Goal: Communication & Community: Answer question/provide support

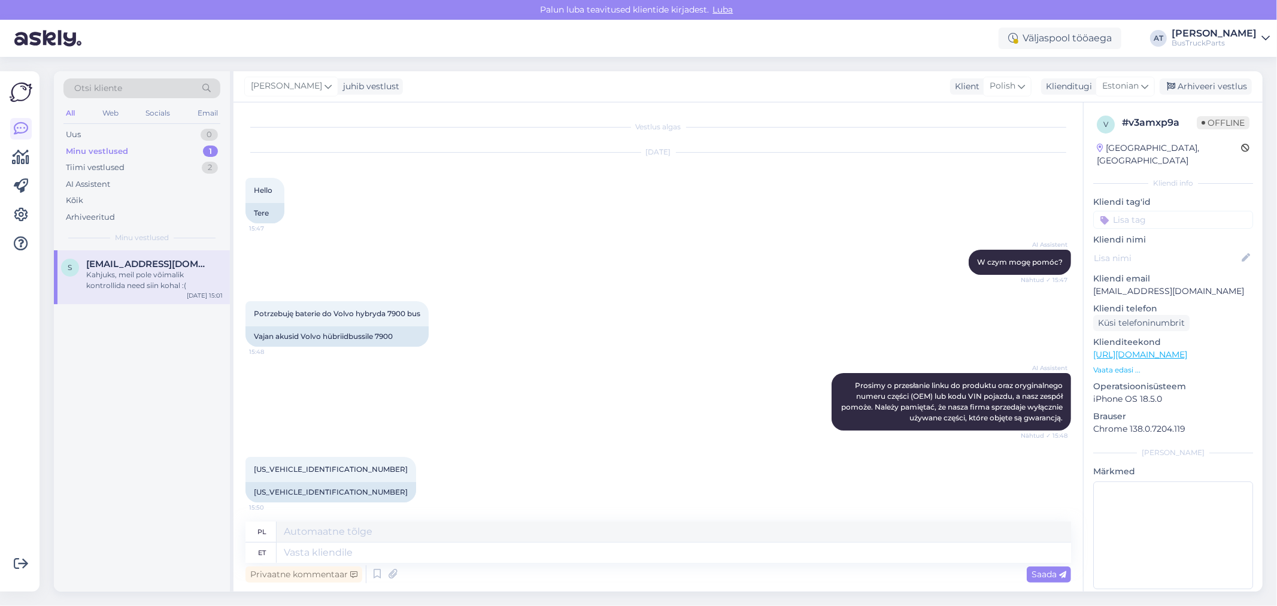
scroll to position [2587, 0]
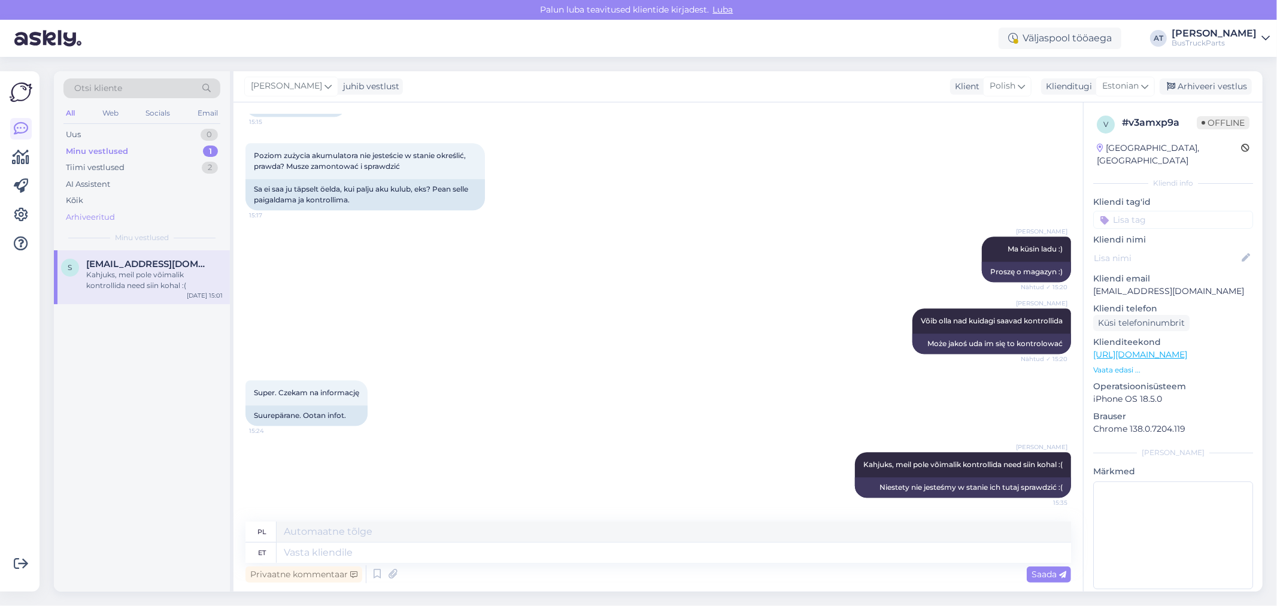
click at [126, 211] on div "Arhiveeritud" at bounding box center [141, 217] width 157 height 17
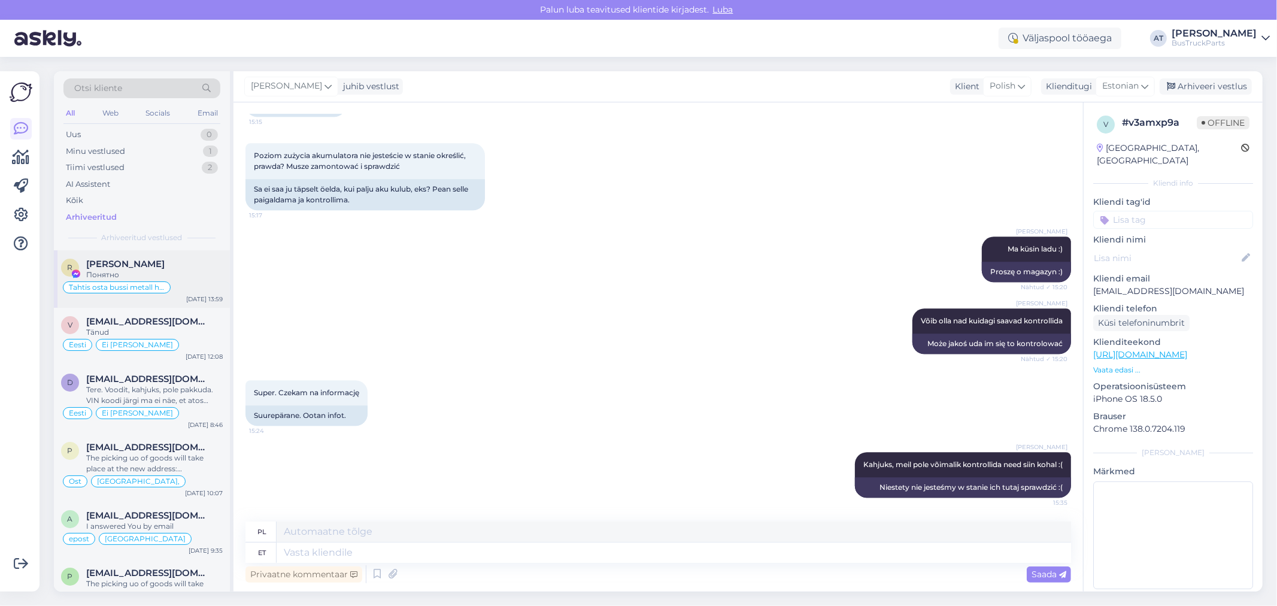
click at [190, 262] on div "[PERSON_NAME]" at bounding box center [154, 264] width 137 height 11
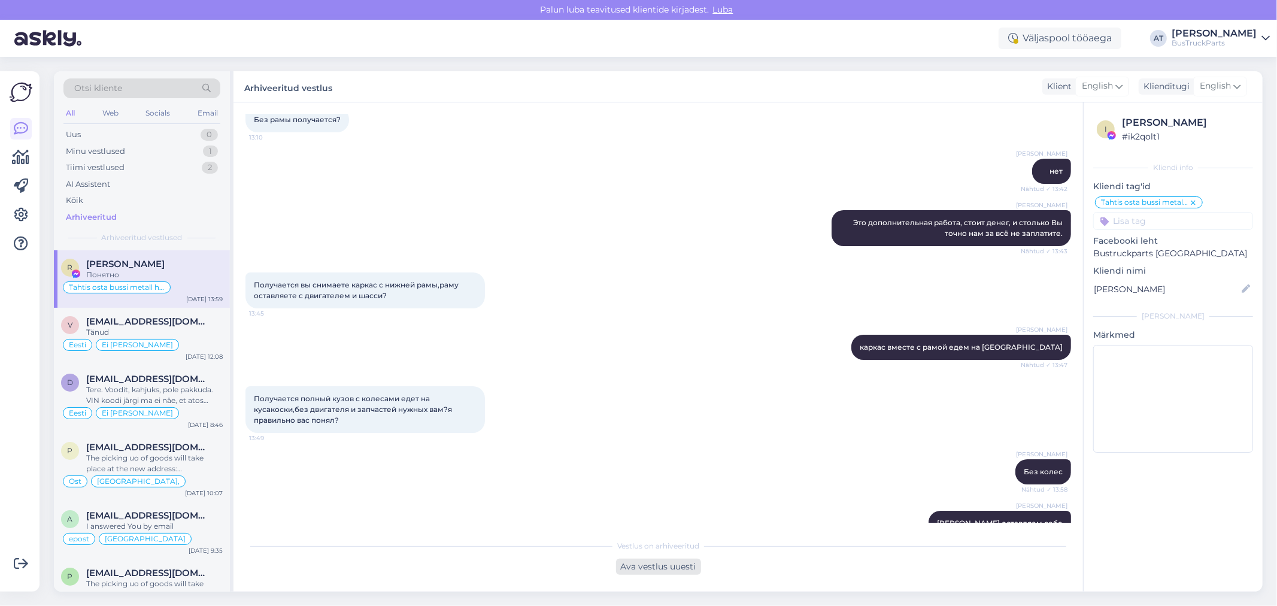
click at [630, 567] on div "Ava vestlus uuesti" at bounding box center [658, 567] width 85 height 16
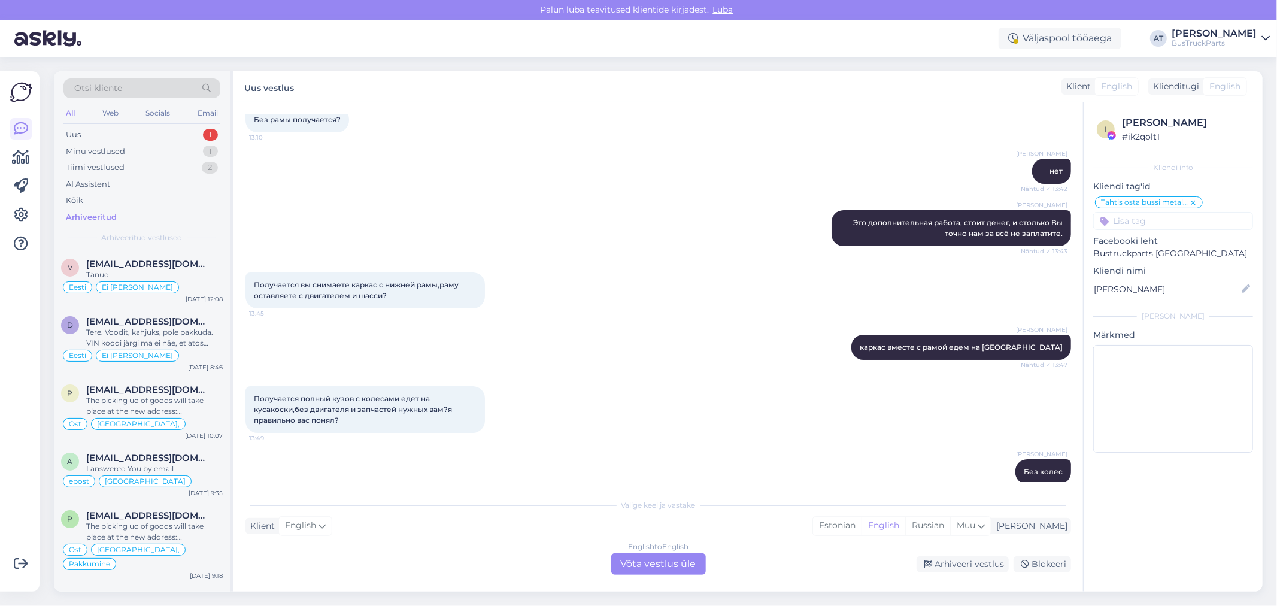
click at [674, 566] on div "English to English Võta vestlus üle" at bounding box center [658, 564] width 95 height 22
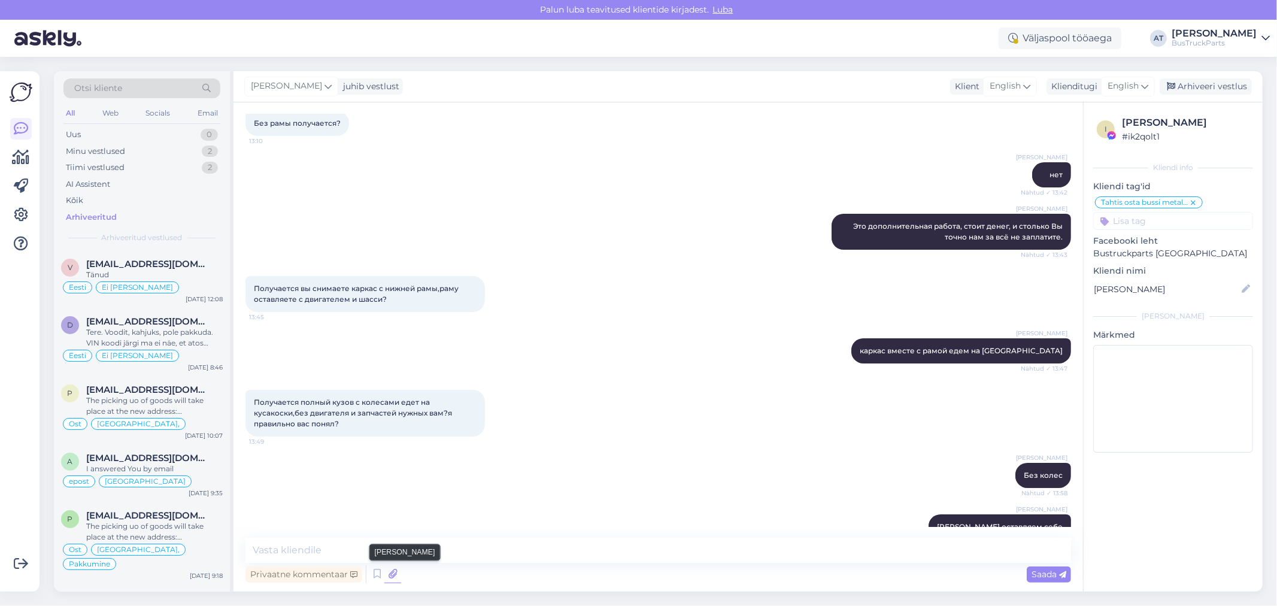
click at [390, 571] on icon at bounding box center [393, 574] width 17 height 18
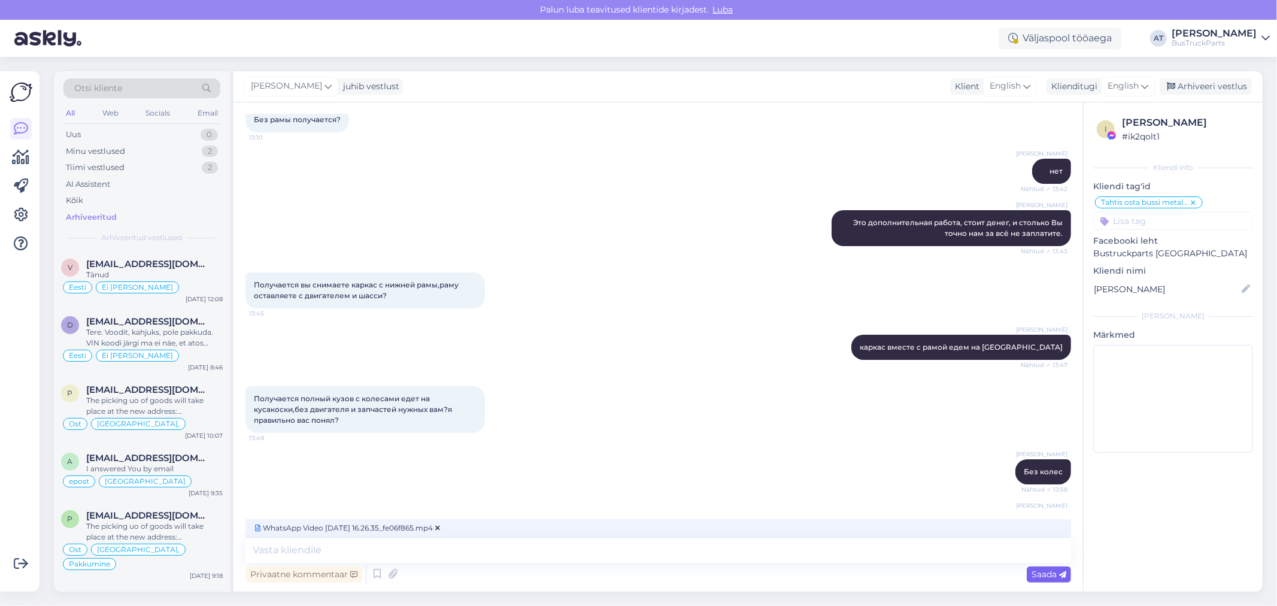
click at [1039, 571] on span "Saada" at bounding box center [1049, 574] width 35 height 11
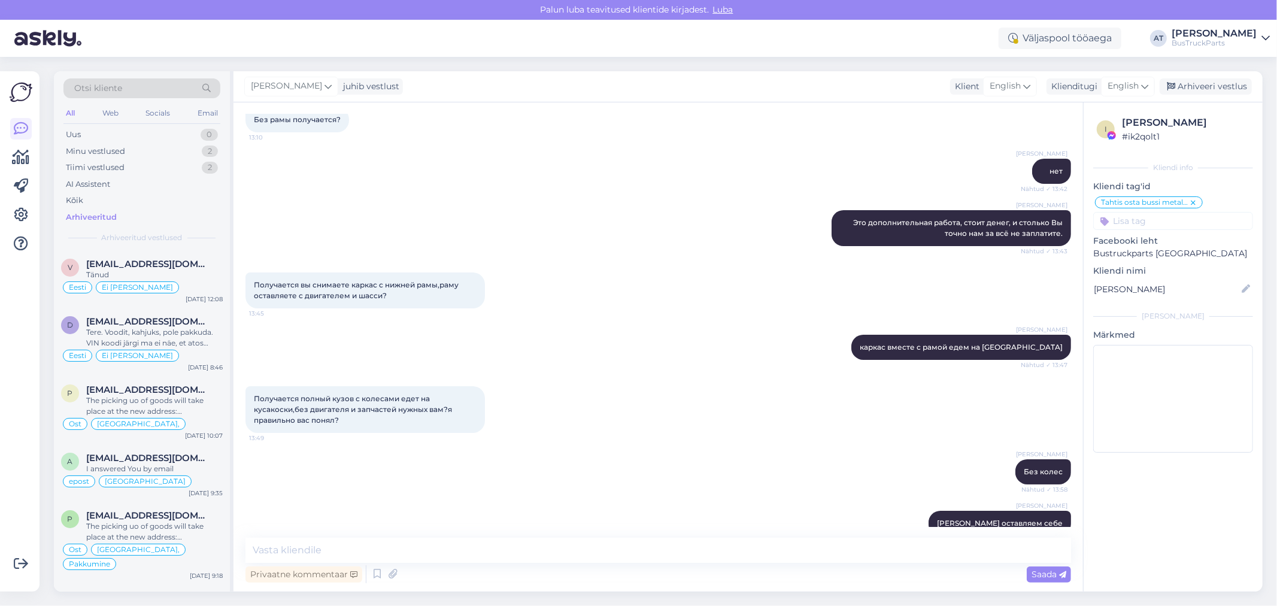
scroll to position [3749, 0]
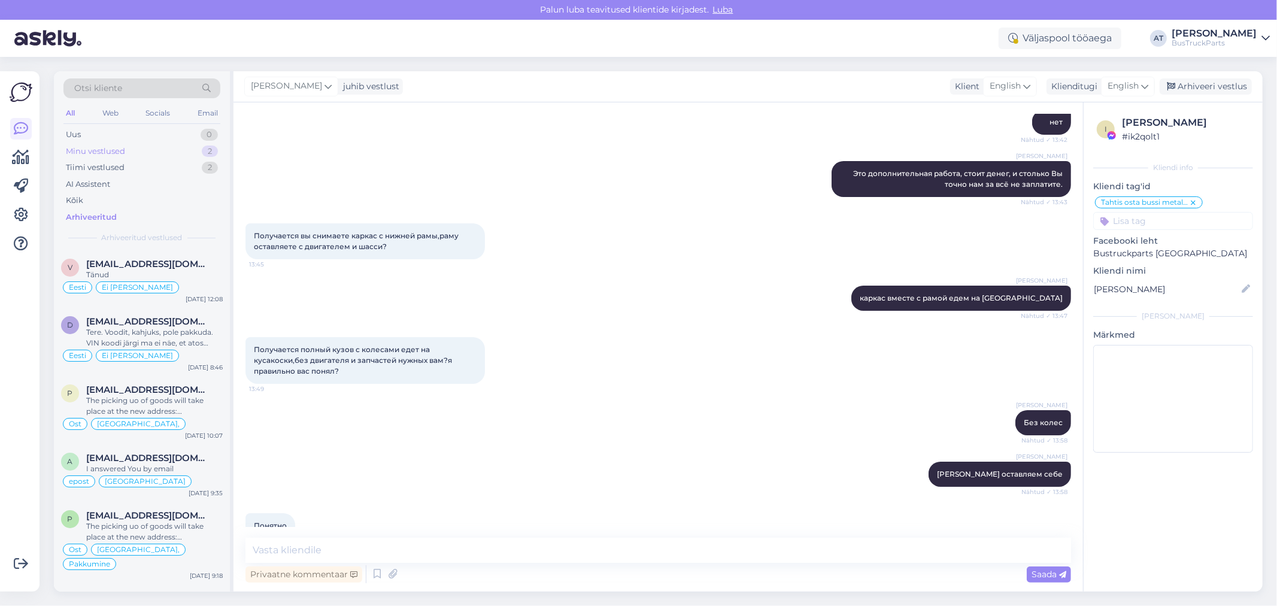
click at [135, 154] on div "Minu vestlused 2" at bounding box center [141, 151] width 157 height 17
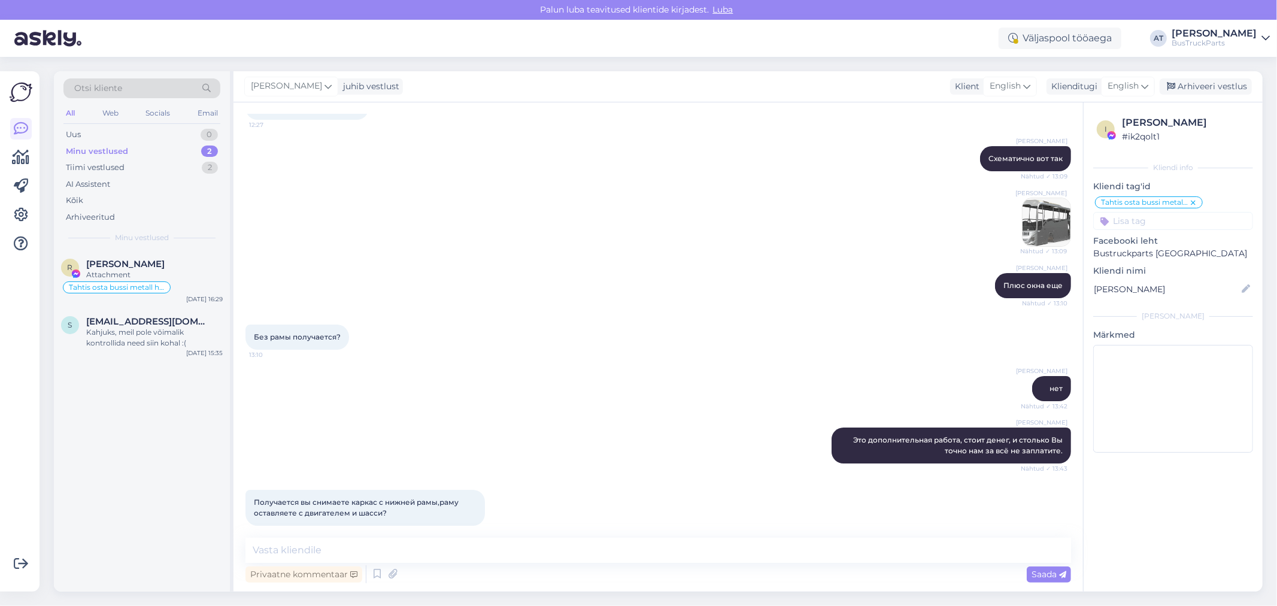
scroll to position [3748, 0]
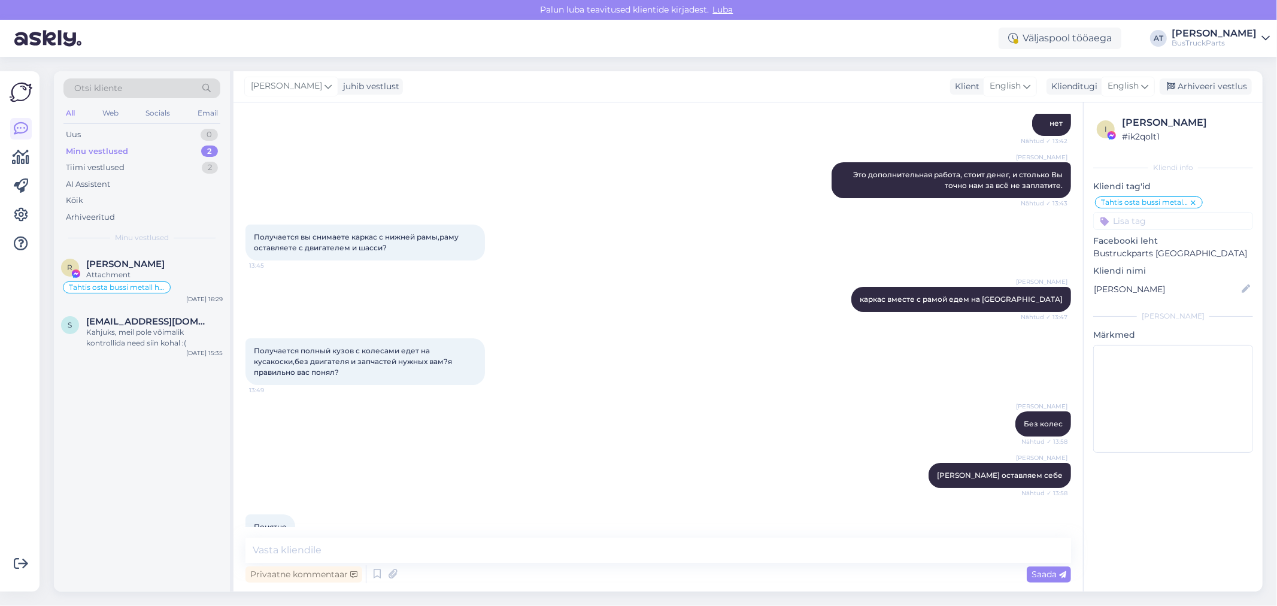
click at [924, 571] on span "WhatsApp Video [DATE] 16.26.35_fe06f865.mp4" at bounding box center [957, 578] width 171 height 15
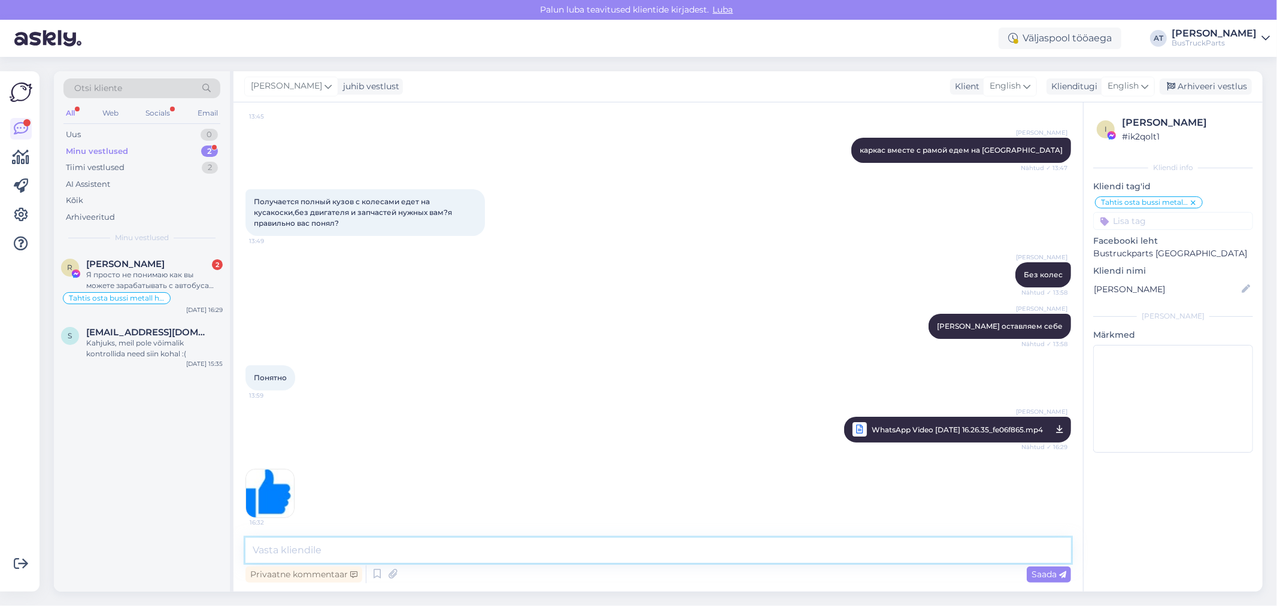
click at [462, 554] on textarea at bounding box center [659, 550] width 826 height 25
click at [731, 558] on textarea at bounding box center [659, 550] width 826 height 25
type textarea "Блоки управления, коробки передачь, рули, оси .. и многое другое там еще имеется"
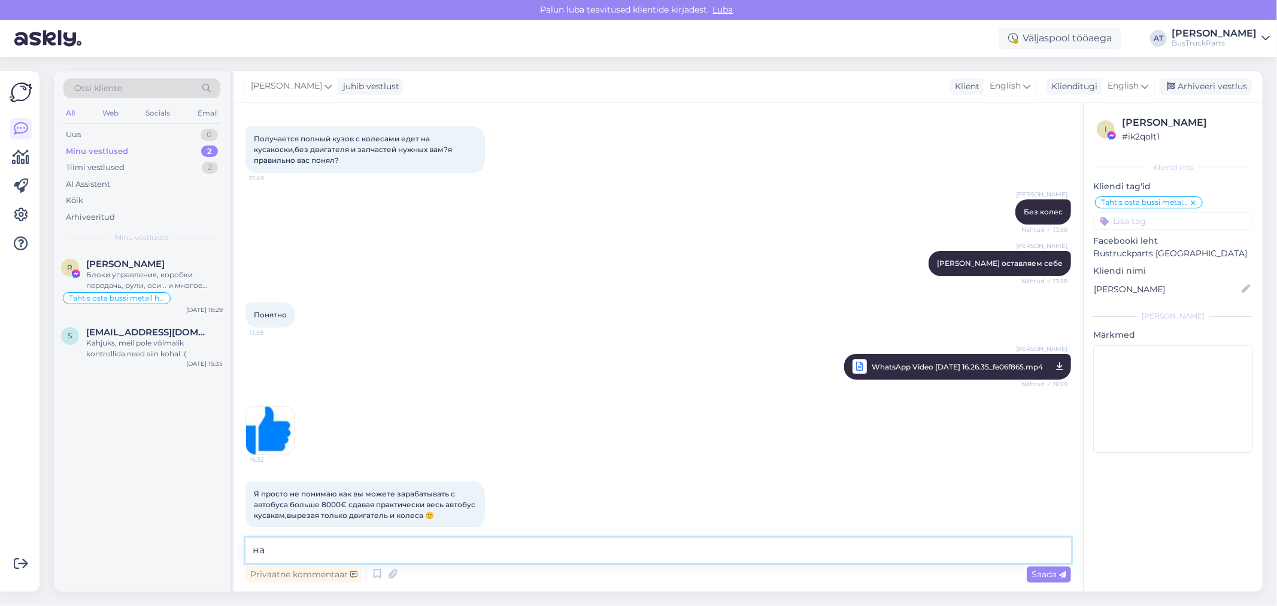
scroll to position [3760, 0]
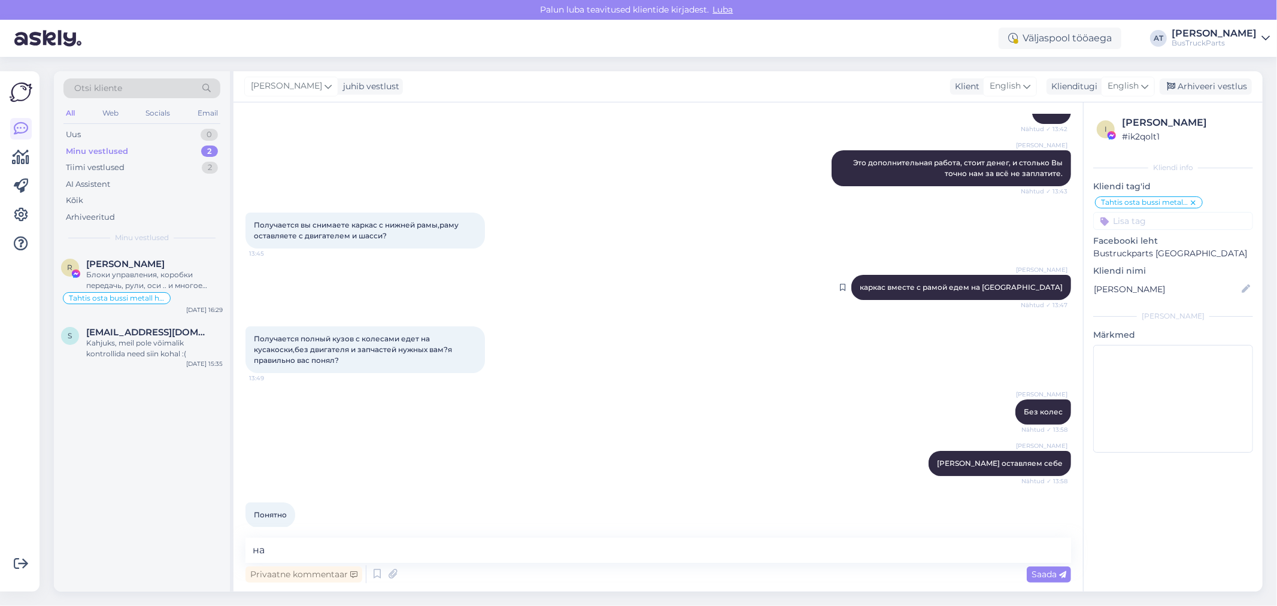
click at [1034, 283] on span "каркас вместе с рамой едем на [GEOGRAPHIC_DATA]" at bounding box center [961, 287] width 203 height 9
copy span "Kuusakoski"
click at [281, 552] on textarea "на" at bounding box center [659, 550] width 826 height 25
paste textarea "Kuusakoski"
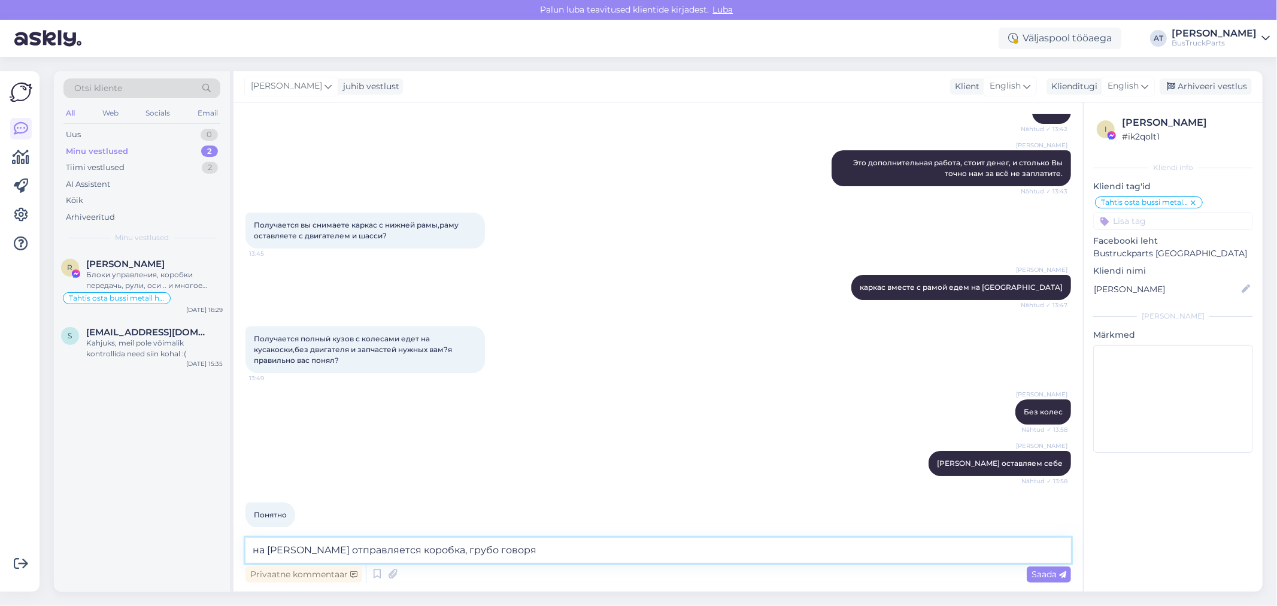
click at [392, 553] on textarea "на [PERSON_NAME] отправляется коробка, грубо говоря" at bounding box center [659, 550] width 826 height 25
type textarea "на [PERSON_NAME] отправляется пустая коробка, грубо говоря"
click at [597, 547] on textarea "на [PERSON_NAME] отправляется пустая коробка, грубо говоря" at bounding box center [659, 550] width 826 height 25
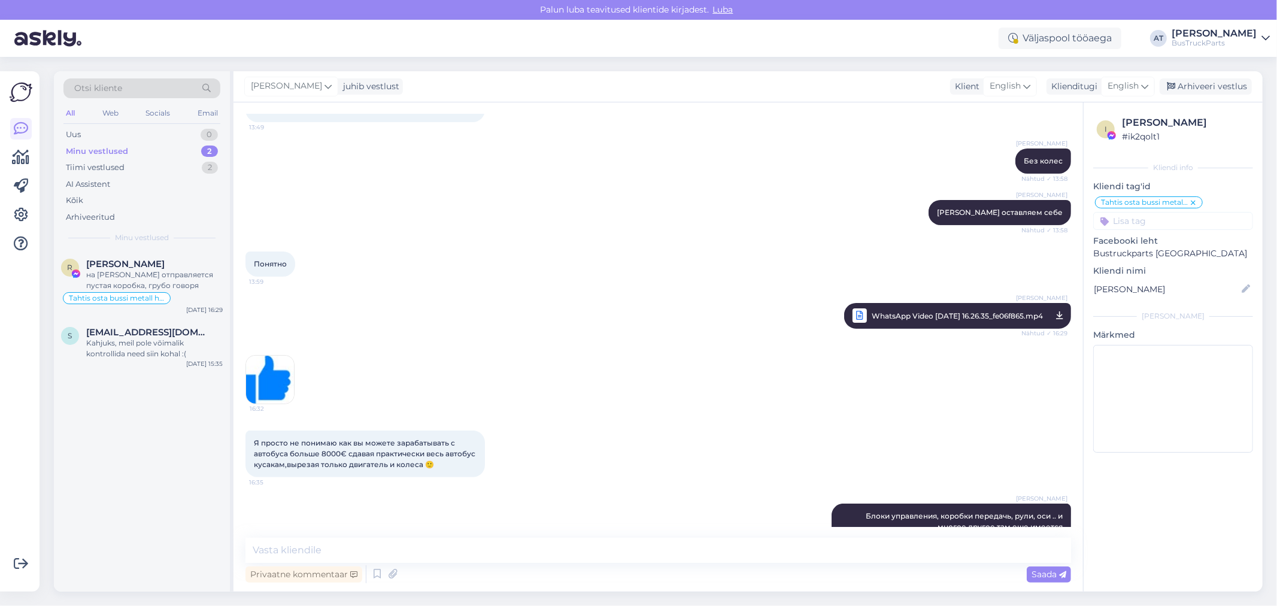
scroll to position [4073, 0]
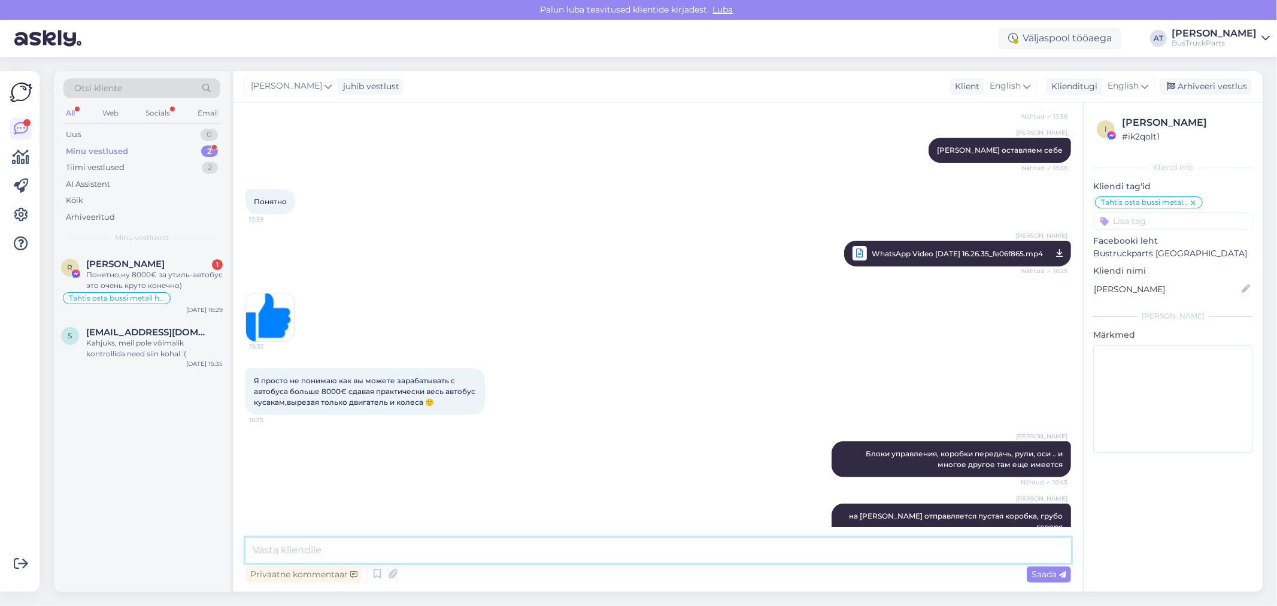
click at [501, 546] on textarea at bounding box center [659, 550] width 826 height 25
type textarea "В"
type textarea "Они не все утиль, вот то, что на видео, приехали до нас своим ходом"
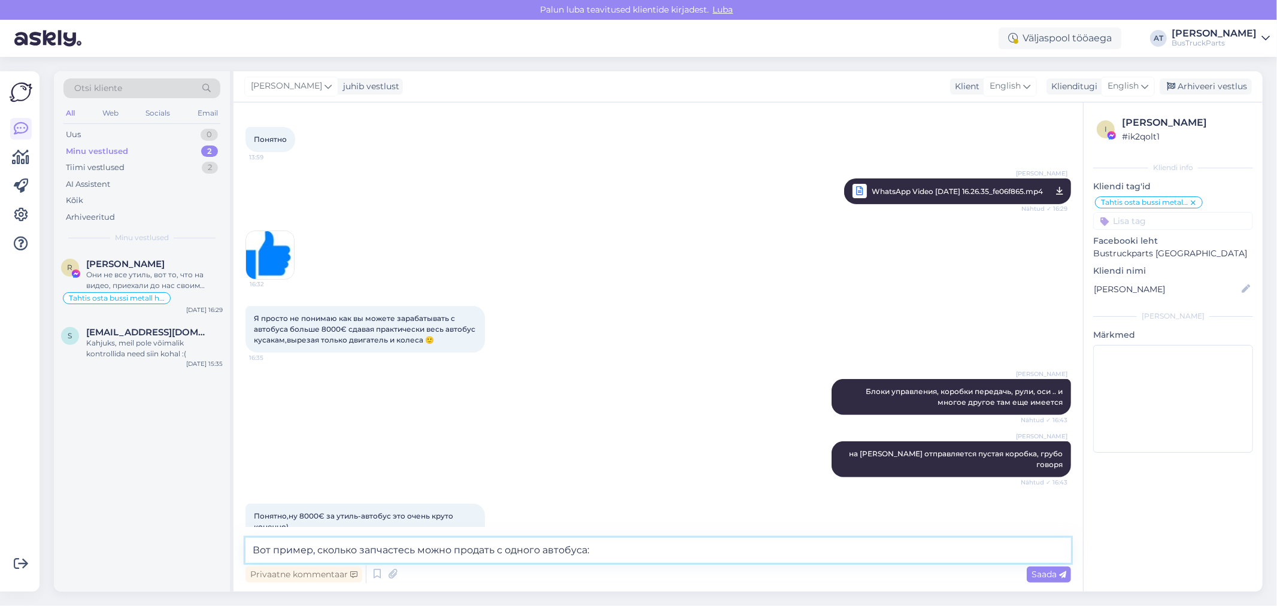
paste textarea "[URL][DOMAIN_NAME]"
type textarea "Вот пример, сколько запчастесь можно продать с одного автобуса: [URL][DOMAIN_NA…"
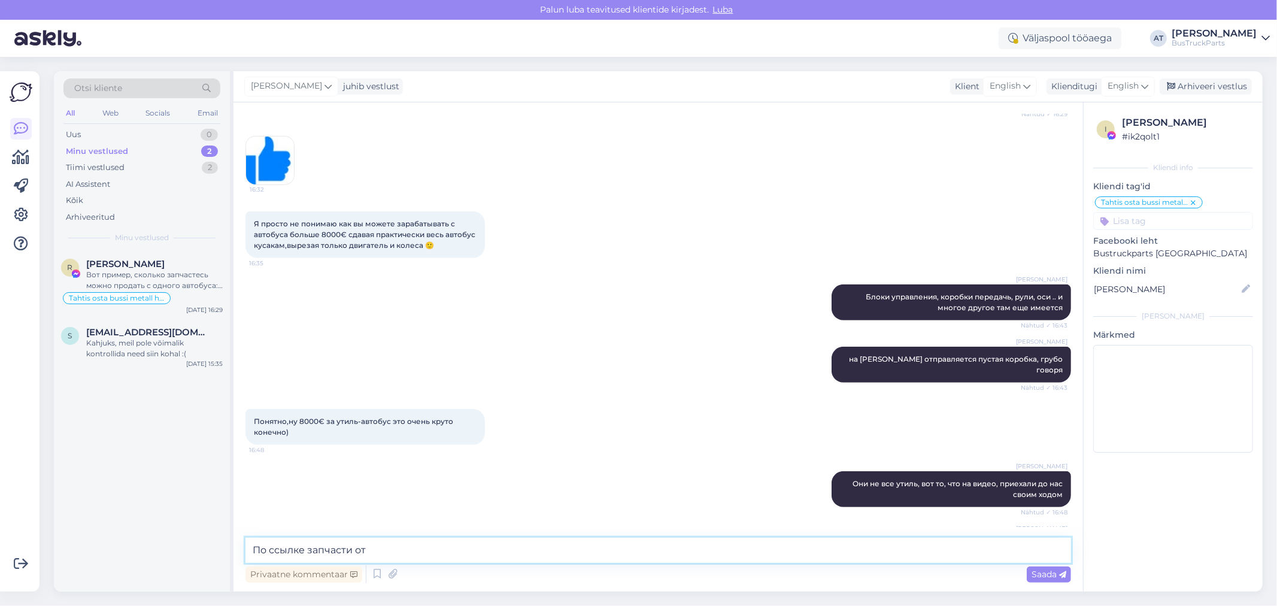
click at [460, 561] on textarea "По ссылке запчасти от" at bounding box center [659, 550] width 826 height 25
click at [460, 547] on textarea "По ссылке запчасти от" at bounding box center [659, 550] width 826 height 25
paste textarea "SCANIA K-Series"
type textarea "По ссылке запчасти от SCANIA K-Series 2009 года (только один автобус("
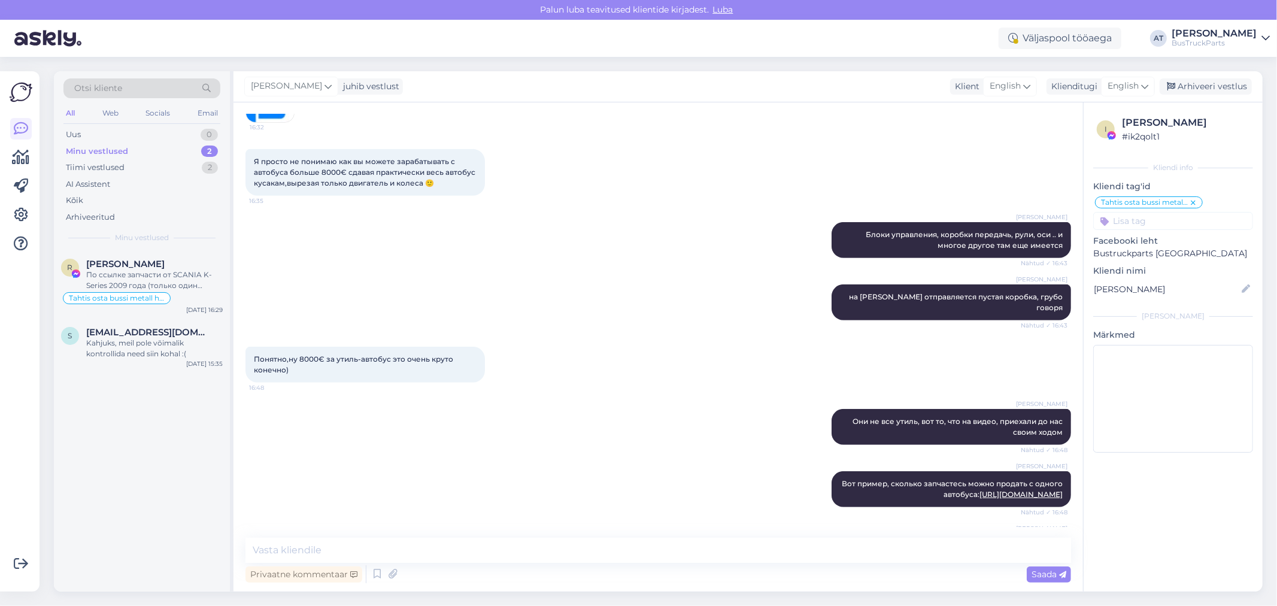
scroll to position [4344, 0]
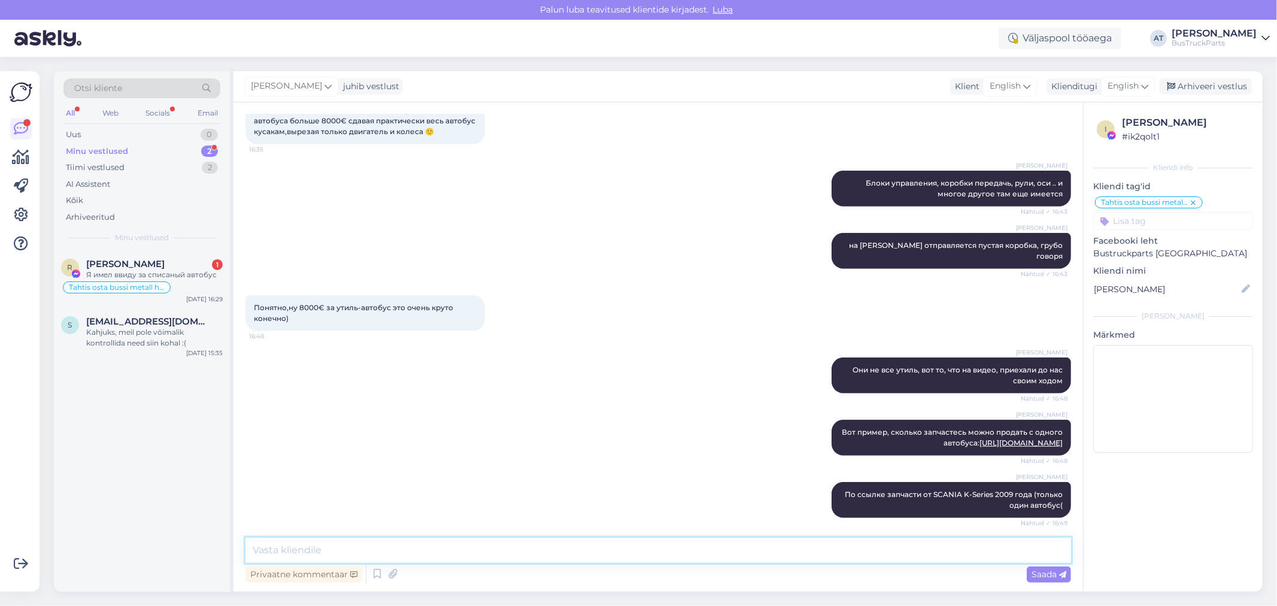
click at [800, 538] on textarea at bounding box center [659, 550] width 826 height 25
click at [607, 556] on textarea at bounding box center [659, 550] width 826 height 25
click at [588, 552] on textarea at bounding box center [659, 550] width 826 height 25
click at [404, 555] on textarea at bounding box center [659, 550] width 826 height 25
type textarea "Мы про это не говорили"
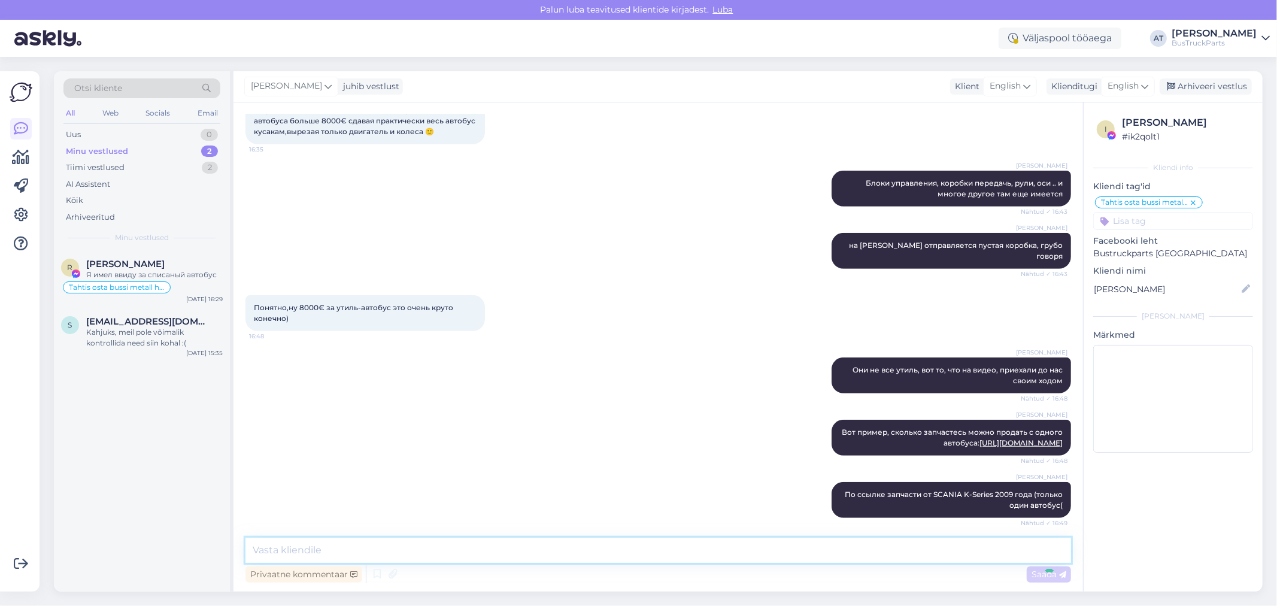
scroll to position [4395, 0]
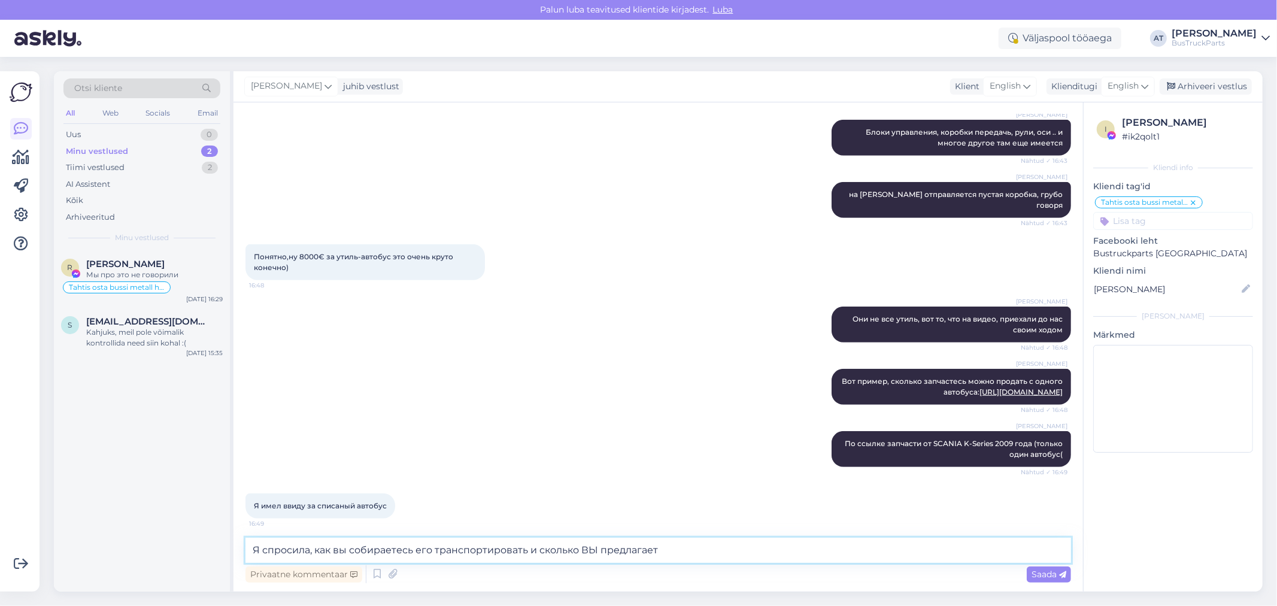
type textarea "Я спросила, как вы собираетесь его транспортировать и сколько ВЫ предлагаете"
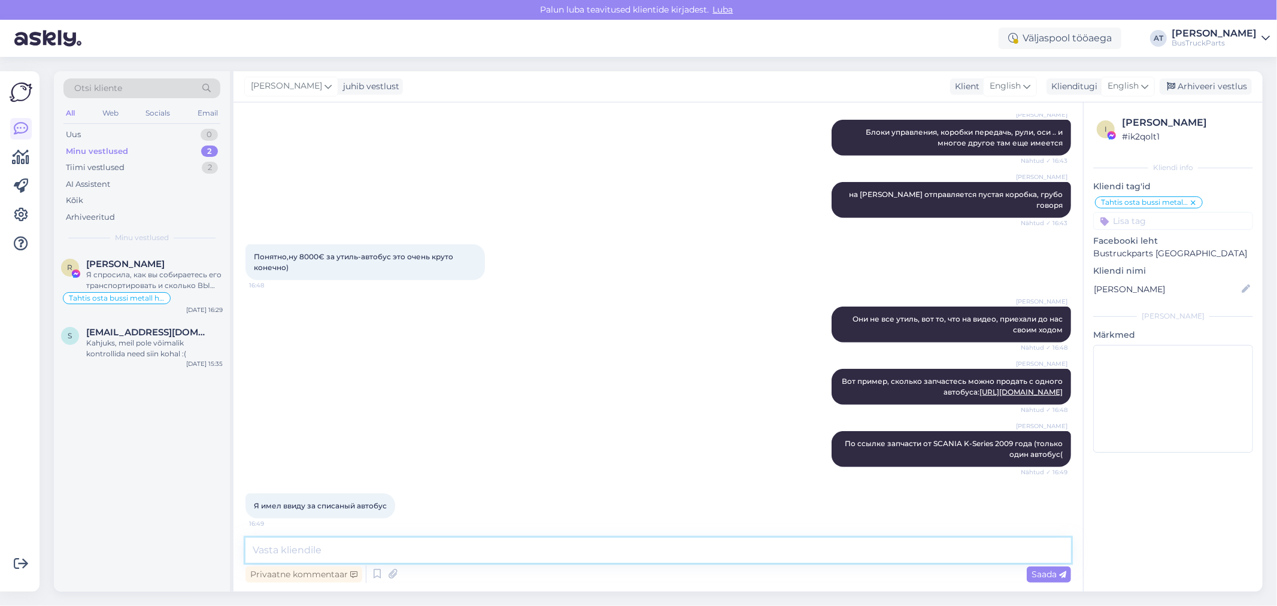
scroll to position [4458, 0]
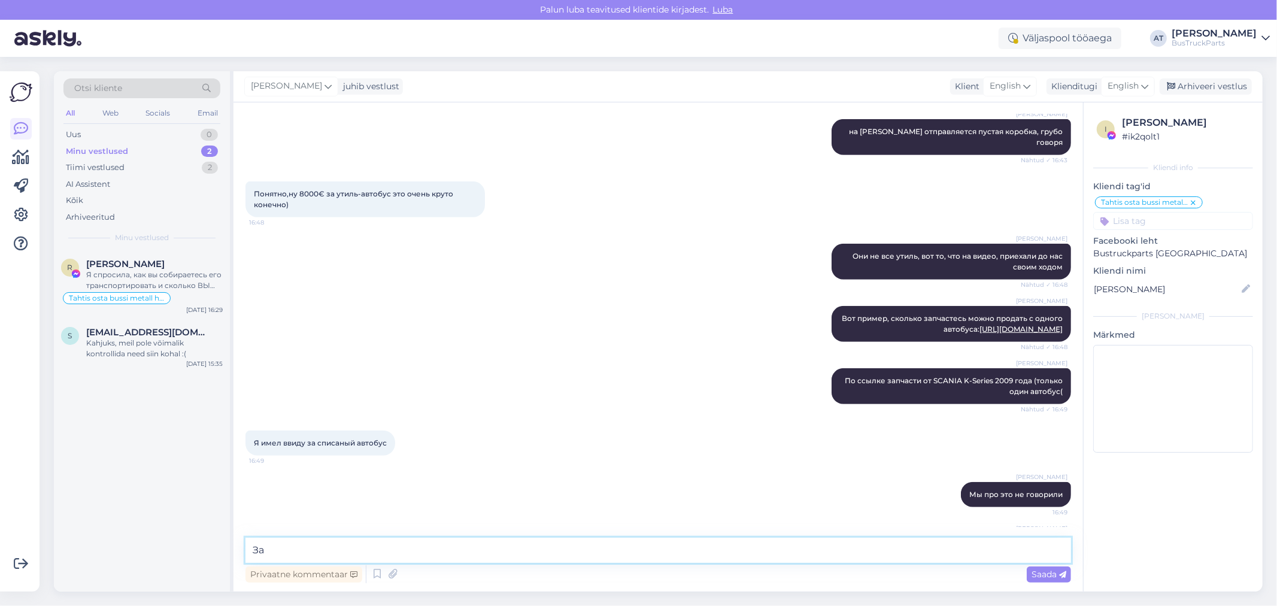
type textarea "З"
click at [390, 552] on textarea "И сказала, что мы обычно это не продаем" at bounding box center [659, 550] width 826 height 25
click at [481, 551] on textarea "И сказала, что мы обычно не продаем" at bounding box center [659, 550] width 826 height 25
type textarea "И сказала, что мы обычно не продаем в таком видено"
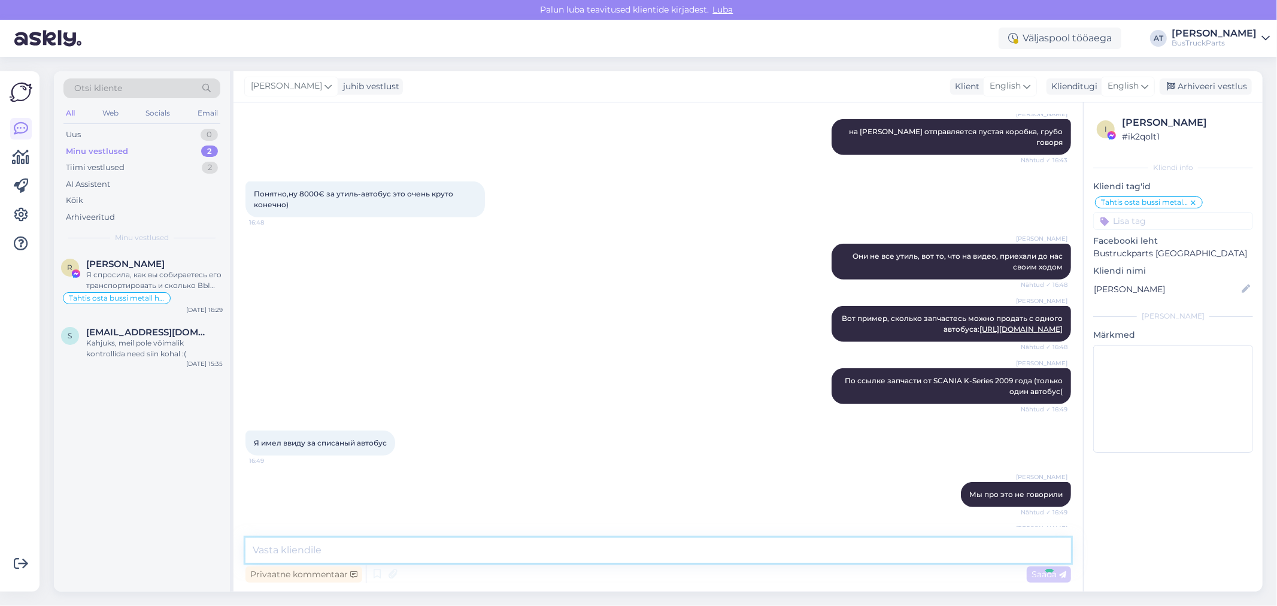
type textarea "е"
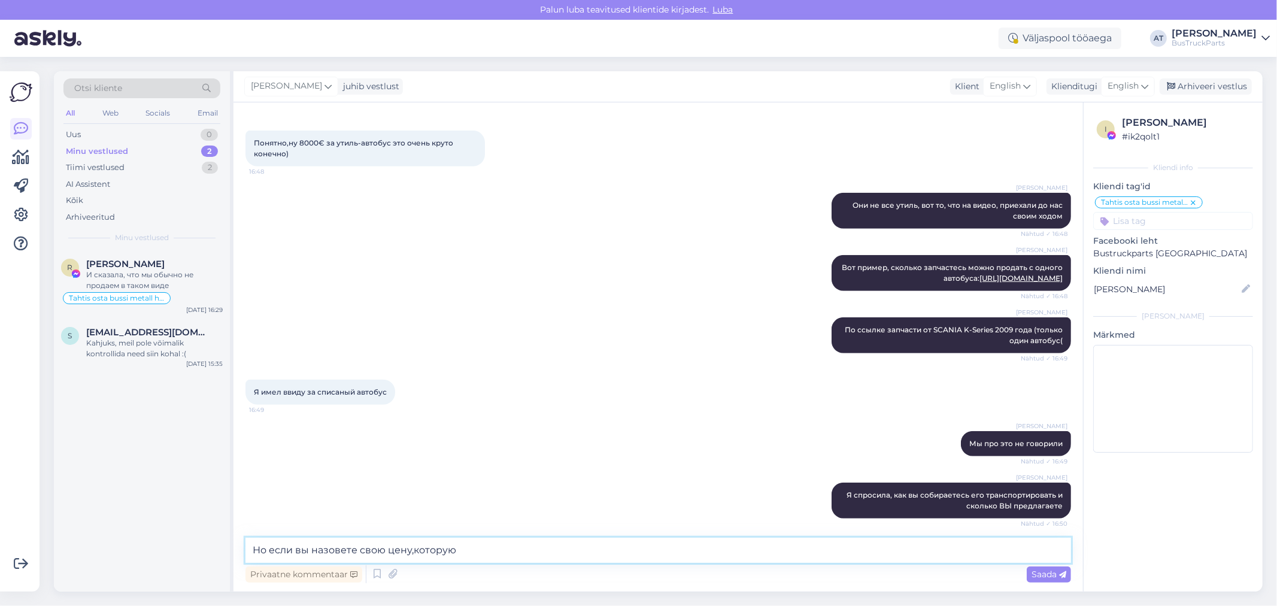
click at [414, 547] on textarea "Но если вы назовете свою цену,которую" at bounding box center [659, 550] width 826 height 25
click at [478, 554] on textarea "Но если вы назовете свою цену, которую" at bounding box center [659, 550] width 826 height 25
type textarea "Но если вы назовете свою цену, которую готовы заплатить, то мы можем об этом по…"
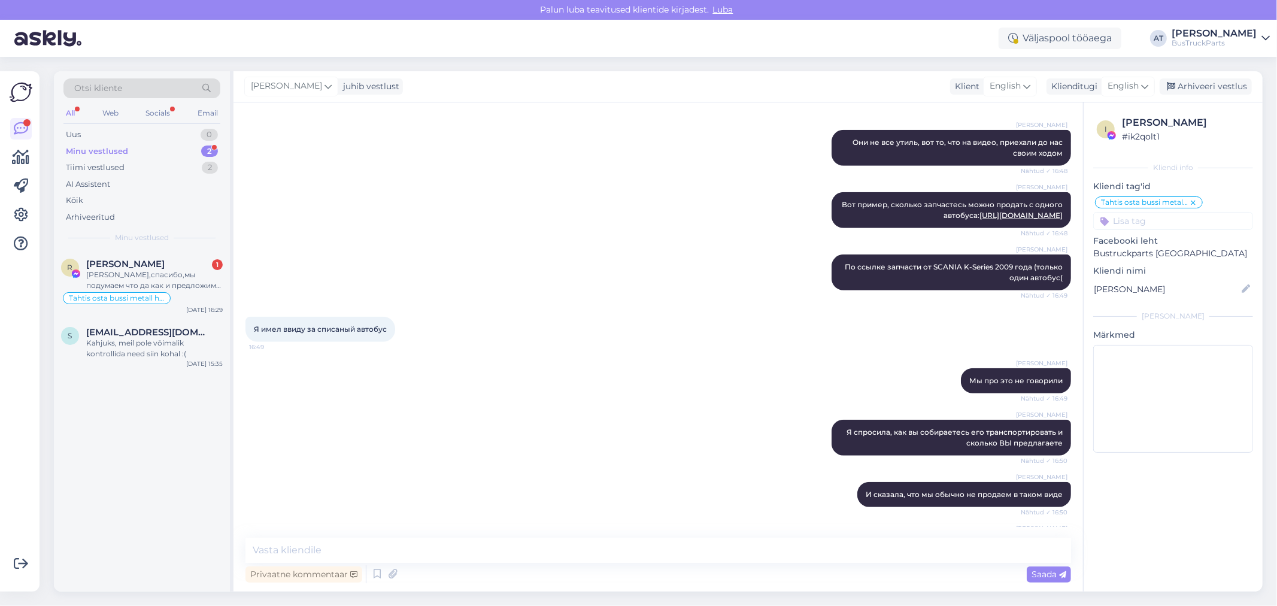
scroll to position [4634, 0]
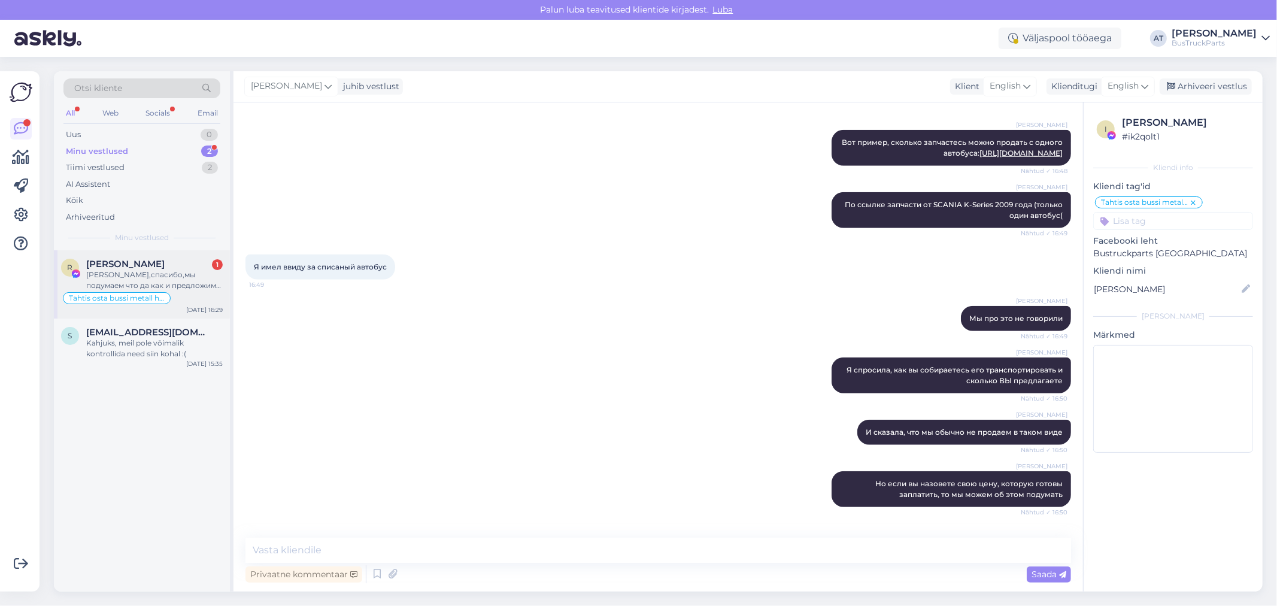
click at [140, 267] on span "[PERSON_NAME]" at bounding box center [125, 264] width 78 height 11
